Goal: Connect with others: Connect with other users

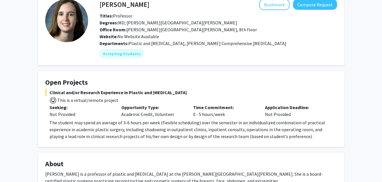
scroll to position [192, 0]
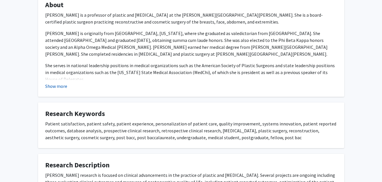
click at [61, 84] on button "Show more" at bounding box center [56, 85] width 22 height 7
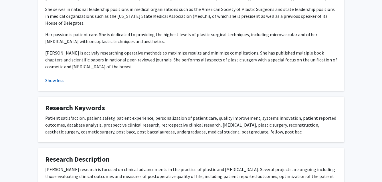
scroll to position [262, 0]
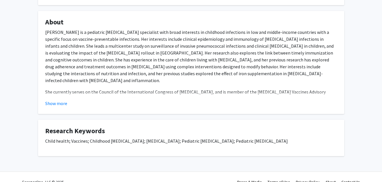
scroll to position [94, 0]
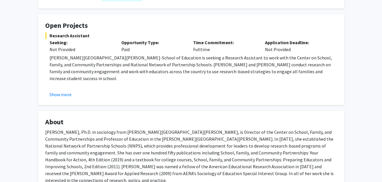
scroll to position [99, 0]
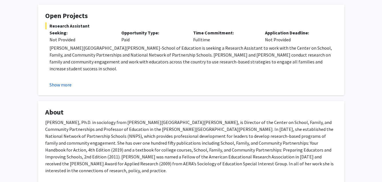
click at [55, 83] on button "Show more" at bounding box center [61, 84] width 22 height 7
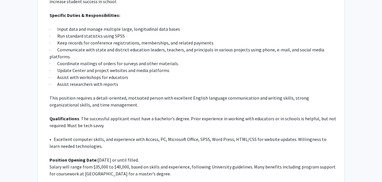
scroll to position [166, 0]
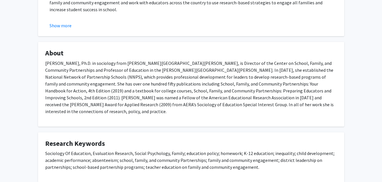
scroll to position [188, 0]
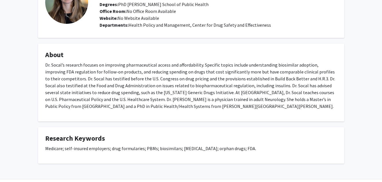
scroll to position [57, 0]
